Goal: Transaction & Acquisition: Register for event/course

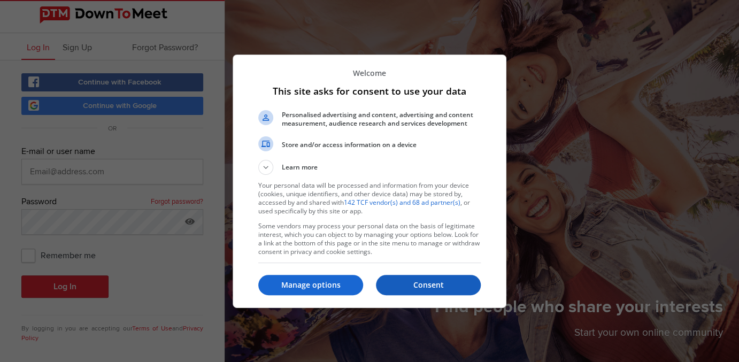
click at [427, 284] on p "Consent" at bounding box center [428, 285] width 105 height 11
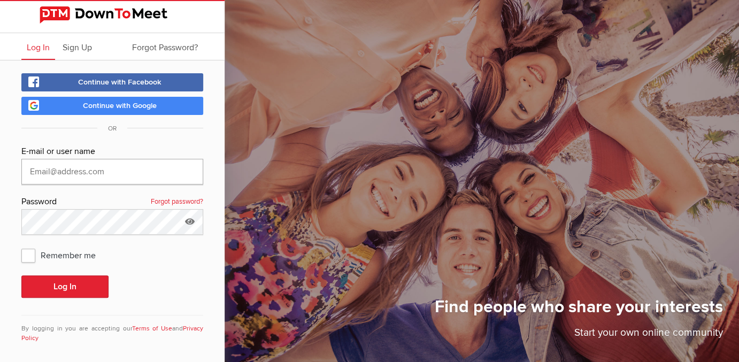
click at [72, 174] on input "text" at bounding box center [112, 172] width 182 height 26
type input "storer63@gmail.com"
click at [43, 289] on button "Log In" at bounding box center [64, 286] width 87 height 22
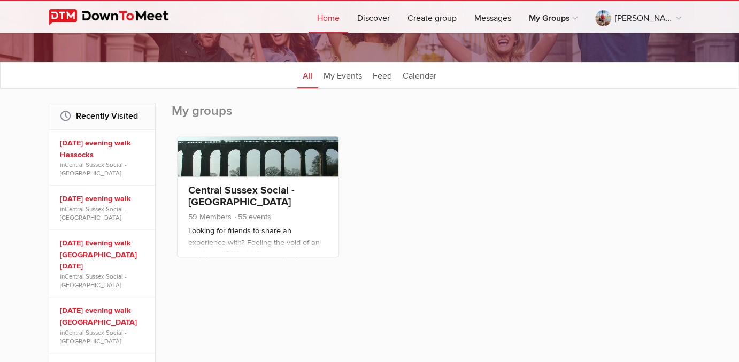
scroll to position [107, 0]
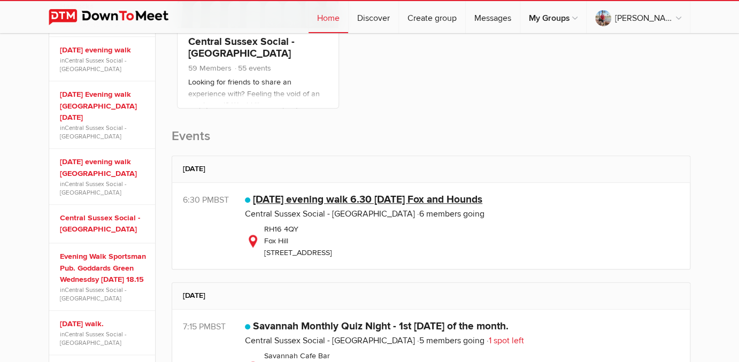
scroll to position [267, 0]
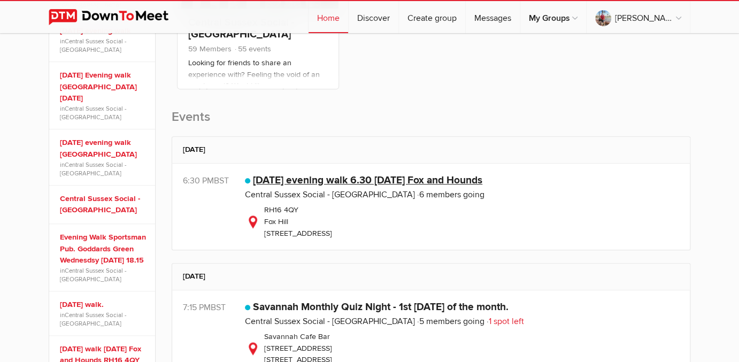
click at [432, 182] on link "[DATE] evening walk 6.30 [DATE] Fox and Hounds" at bounding box center [367, 180] width 229 height 13
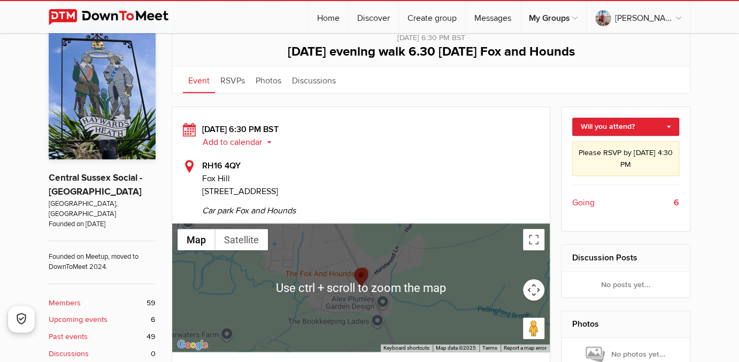
scroll to position [214, 0]
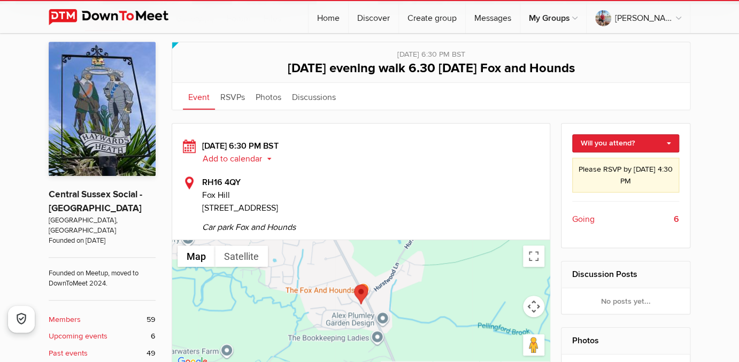
click at [585, 221] on span "Going" at bounding box center [583, 219] width 22 height 13
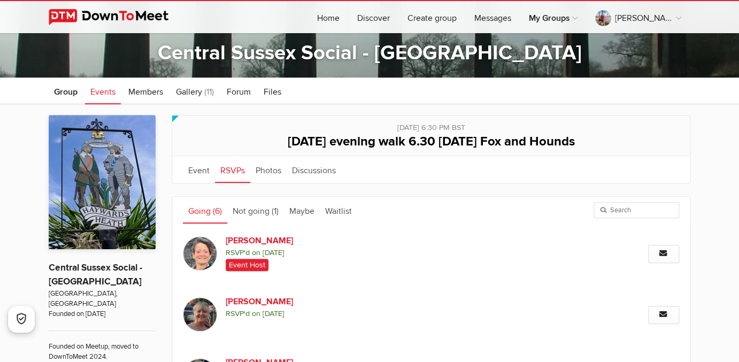
scroll to position [111, 0]
